Goal: Information Seeking & Learning: Find specific page/section

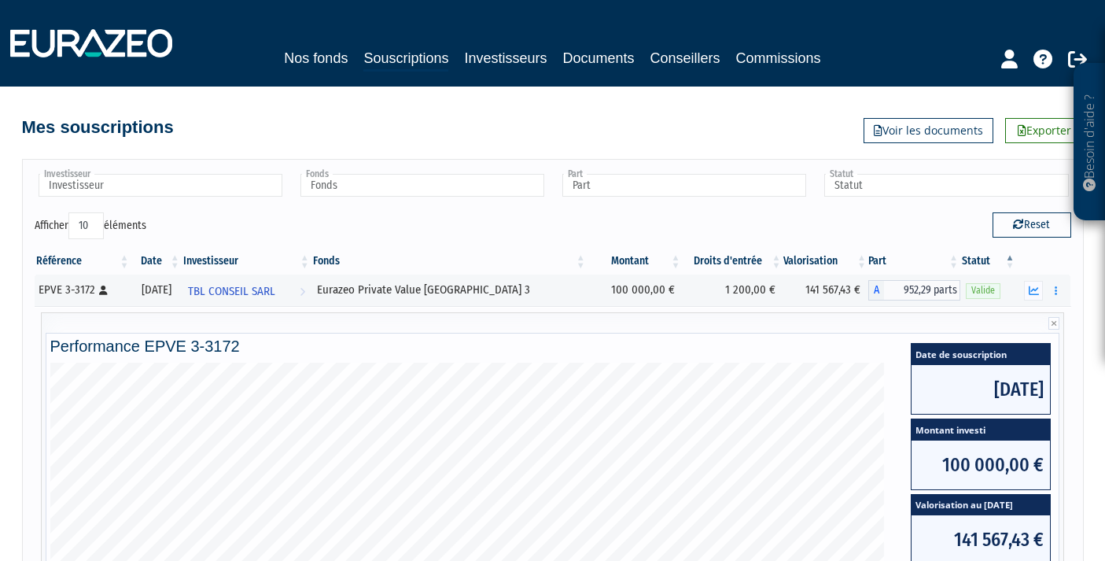
scroll to position [231, 0]
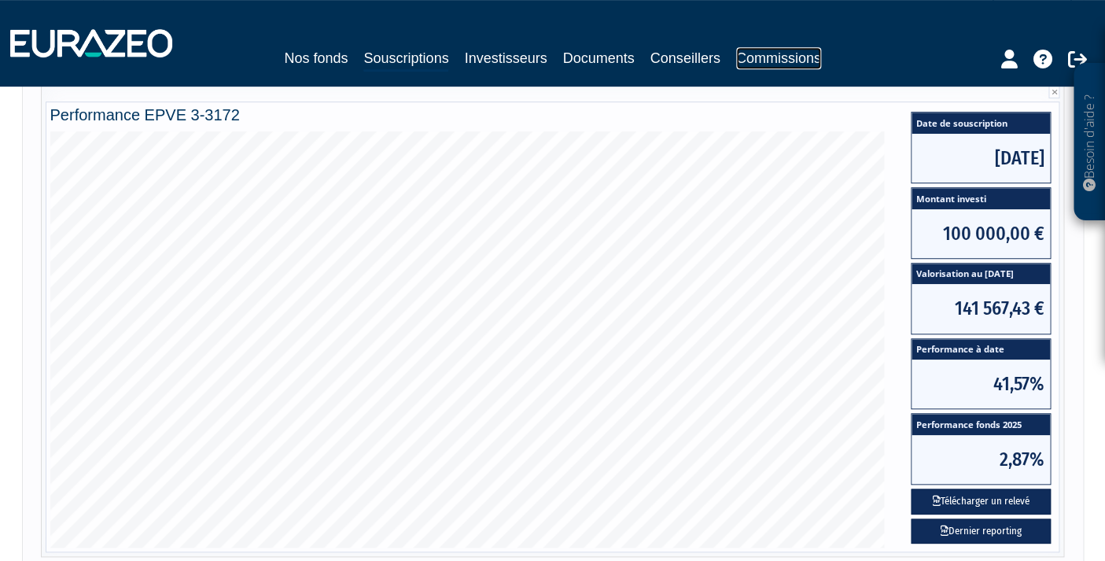
click at [771, 61] on link "Commissions" at bounding box center [778, 58] width 85 height 22
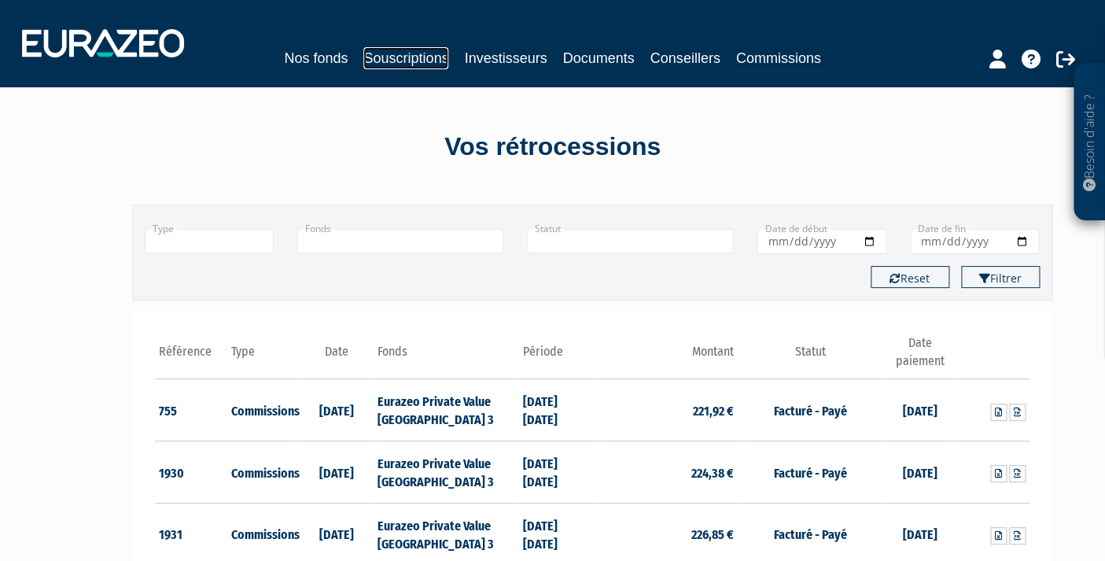
click at [414, 56] on link "Souscriptions" at bounding box center [405, 58] width 85 height 22
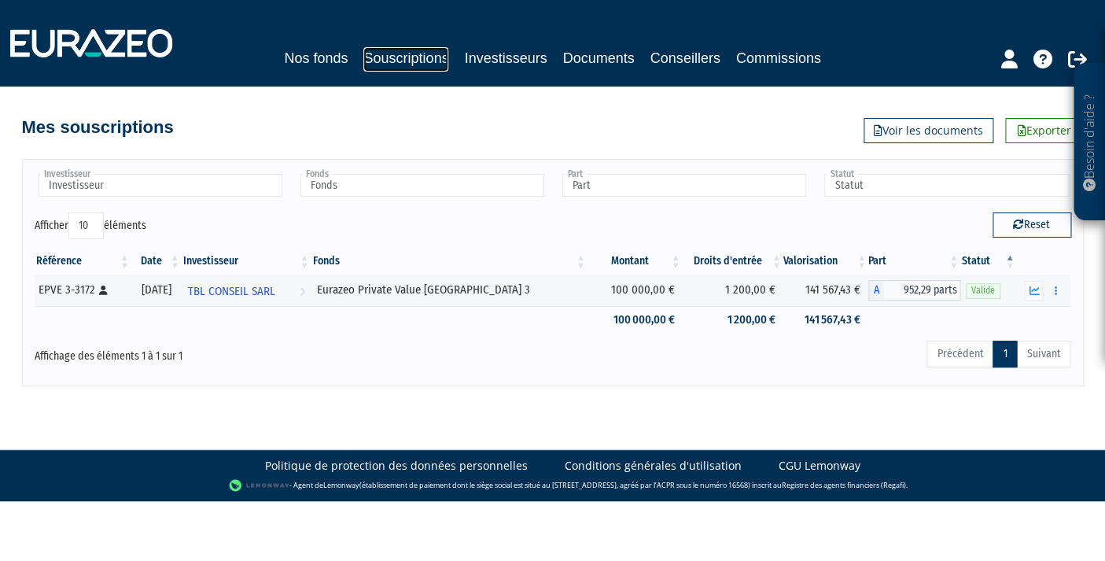
click at [399, 53] on link "Souscriptions" at bounding box center [405, 59] width 85 height 24
click at [404, 57] on link "Souscriptions" at bounding box center [405, 59] width 85 height 24
click at [491, 60] on link "Investisseurs" at bounding box center [505, 58] width 83 height 22
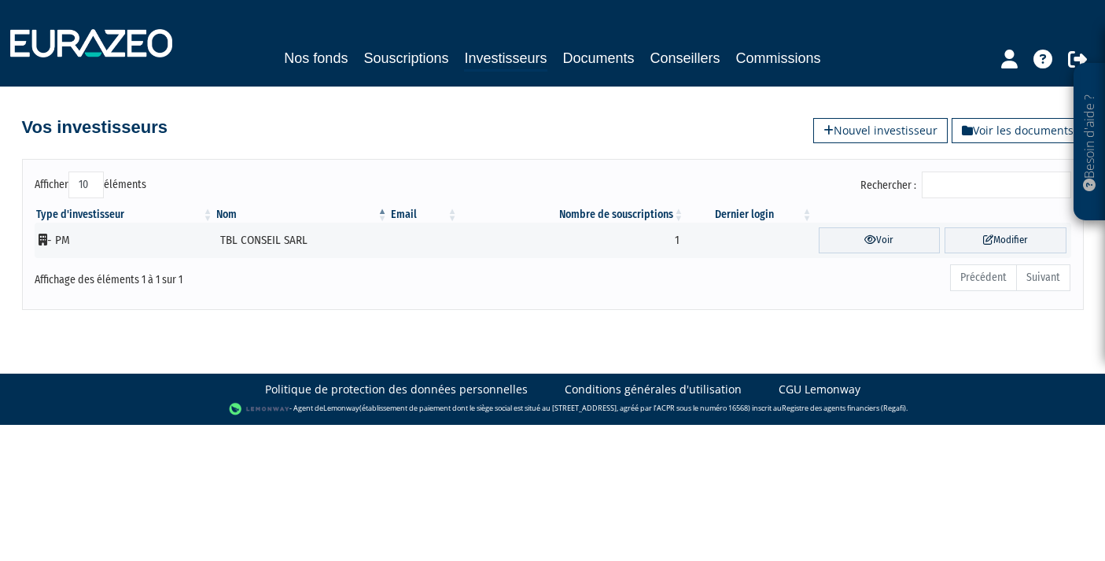
click at [513, 61] on link "Investisseurs" at bounding box center [505, 59] width 83 height 24
click at [589, 64] on link "Documents" at bounding box center [599, 58] width 72 height 22
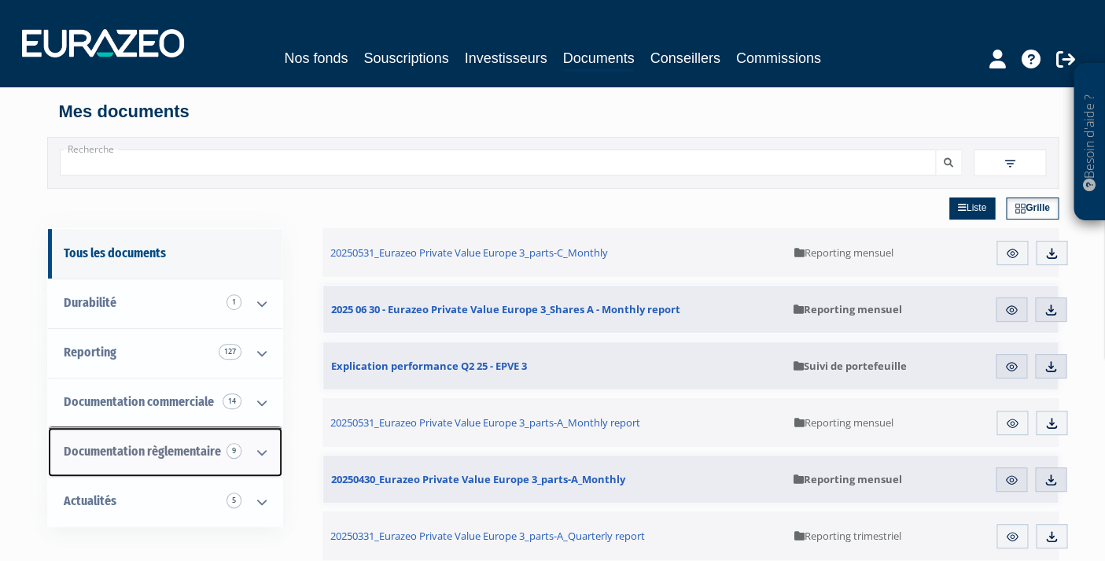
click at [175, 450] on span "Documentation règlementaire 9" at bounding box center [142, 450] width 157 height 15
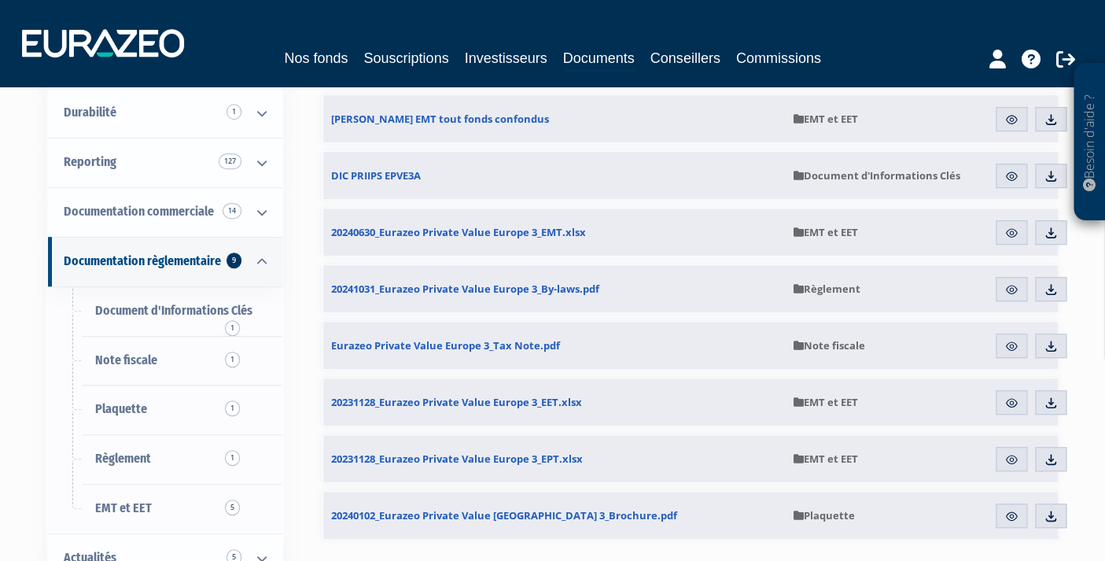
scroll to position [191, 0]
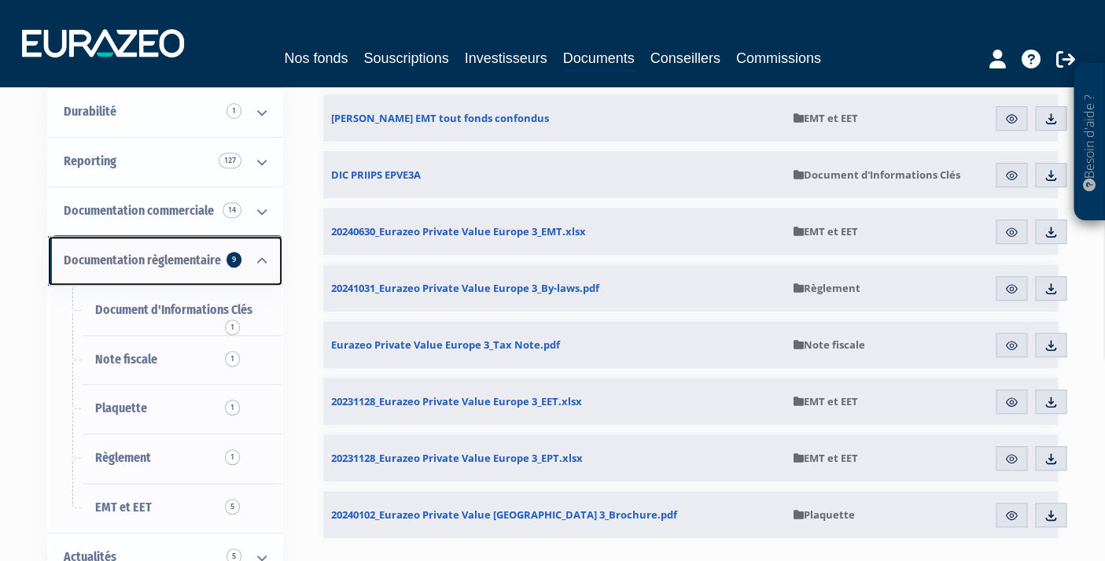
click at [259, 263] on icon at bounding box center [261, 261] width 41 height 49
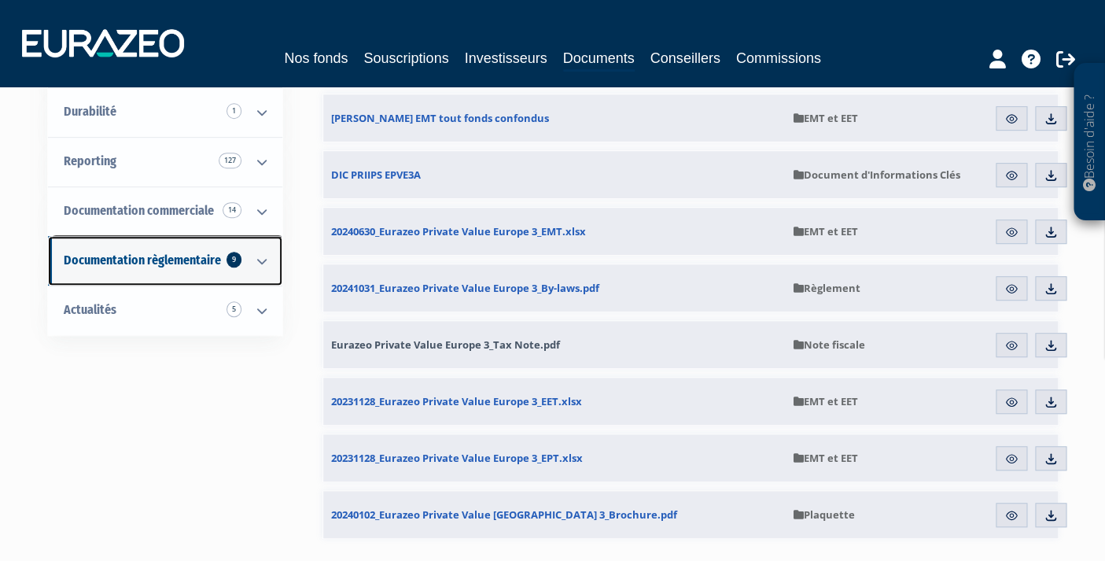
scroll to position [0, 0]
